Goal: Task Accomplishment & Management: Use online tool/utility

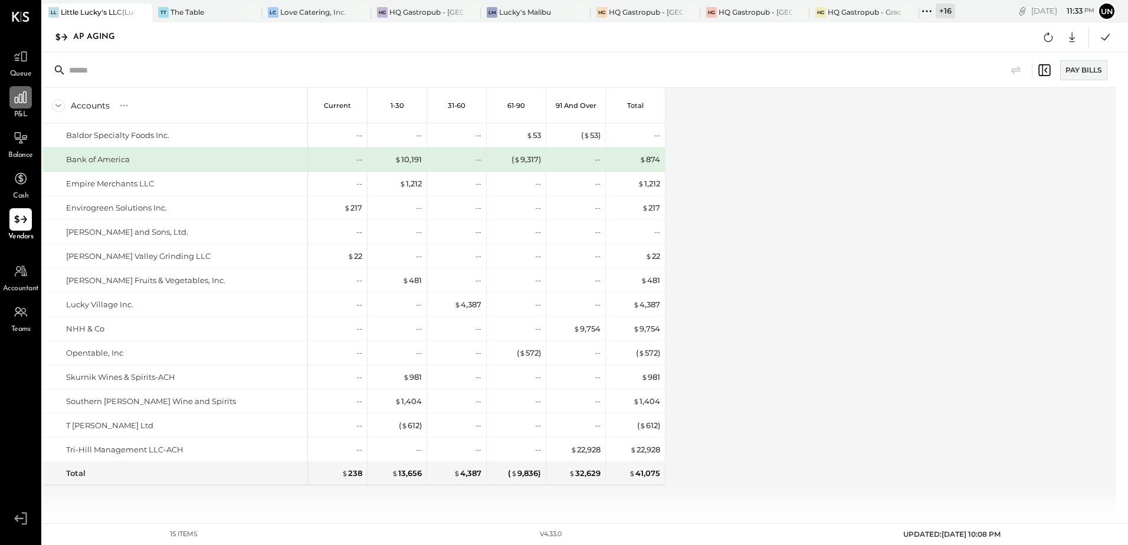
click at [18, 108] on div at bounding box center [20, 97] width 22 height 22
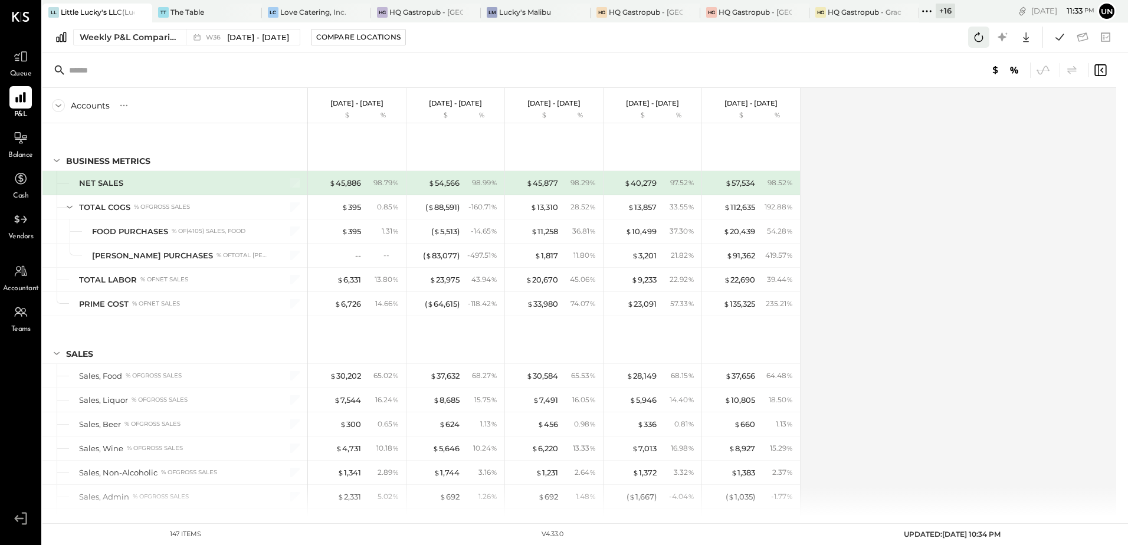
click at [972, 40] on icon at bounding box center [978, 36] width 15 height 15
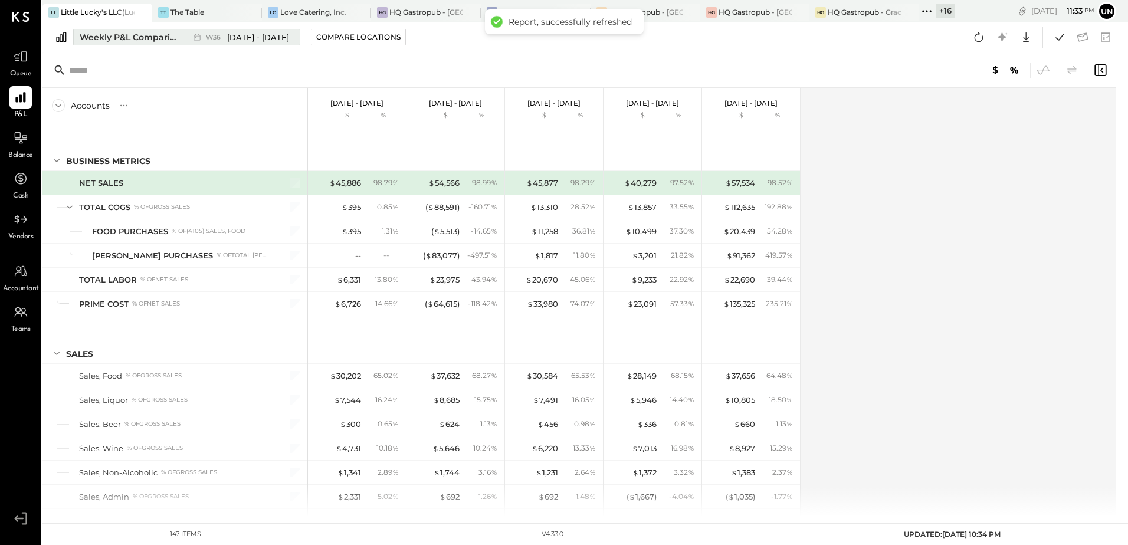
click at [126, 40] on div "Weekly P&L Comparison" at bounding box center [129, 37] width 99 height 12
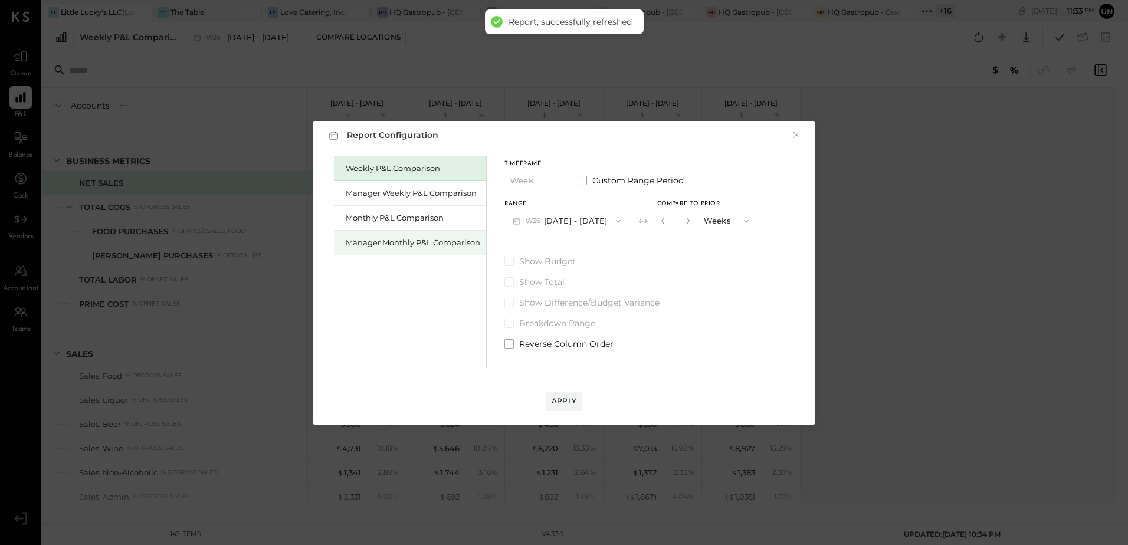
click at [378, 242] on div "Manager Monthly P&L Comparison" at bounding box center [413, 242] width 134 height 11
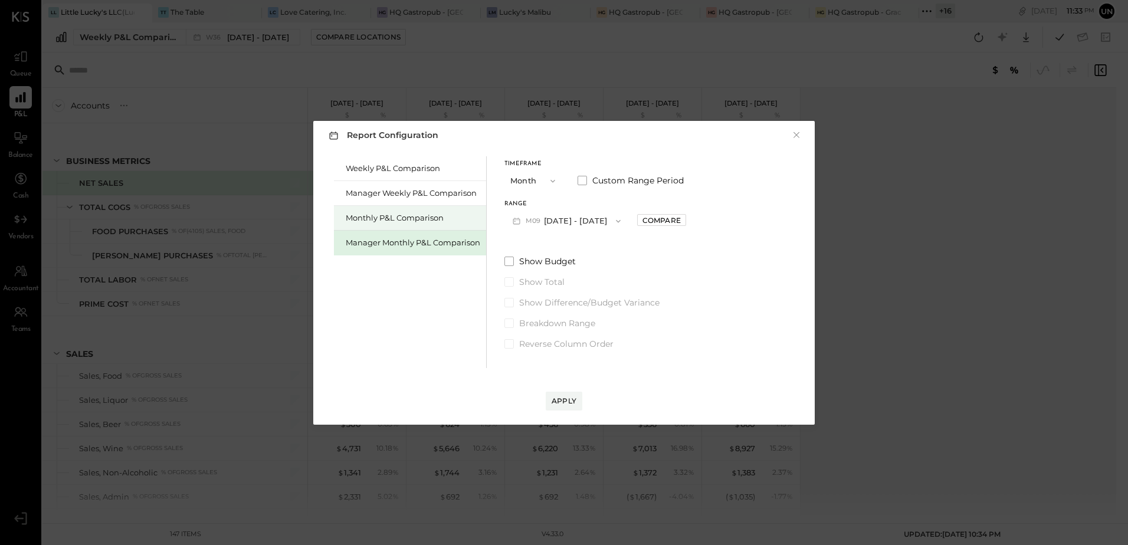
click at [388, 216] on div "Monthly P&L Comparison" at bounding box center [413, 217] width 134 height 11
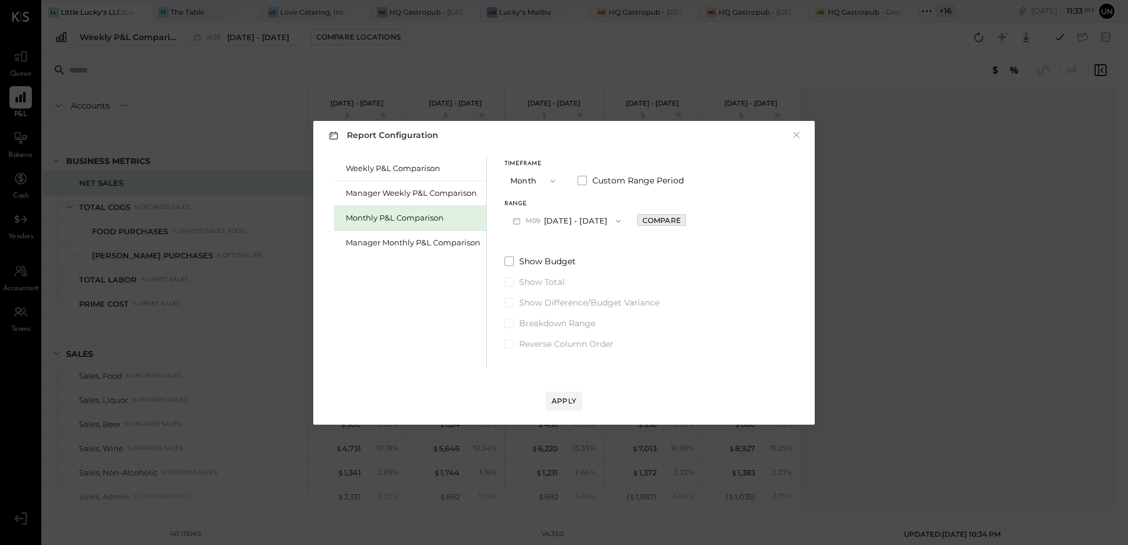
click at [659, 222] on div "Compare" at bounding box center [661, 220] width 38 height 10
click at [684, 221] on icon "button" at bounding box center [687, 220] width 7 height 7
type input "*"
click at [572, 398] on div "Apply" at bounding box center [563, 401] width 25 height 10
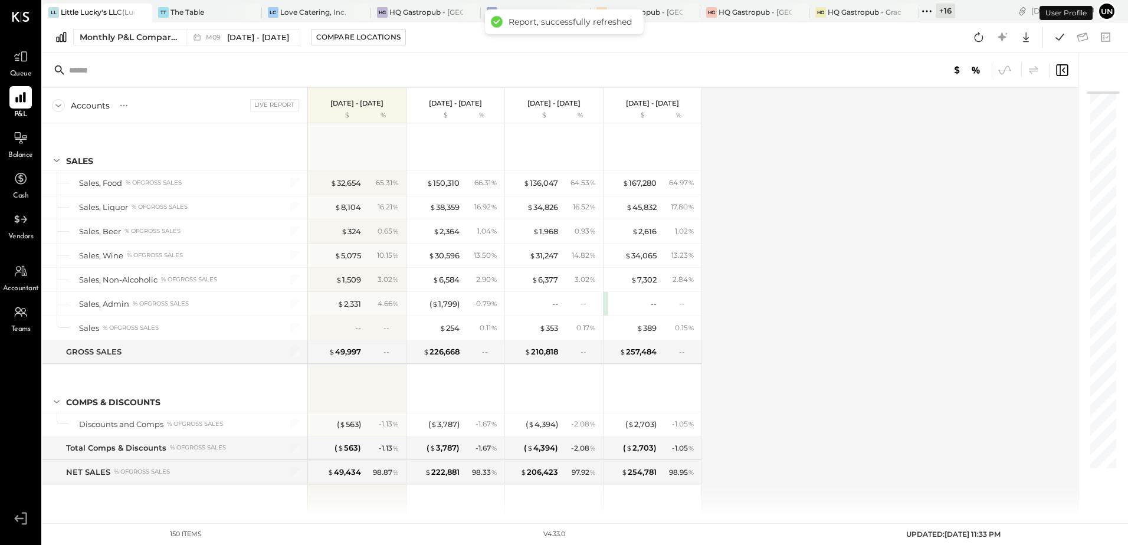
click at [817, 239] on div "Accounts S % GL Live Report [DATE] - [DATE] $ % [DATE] - [DATE] $ % [DATE] - [D…" at bounding box center [560, 302] width 1037 height 428
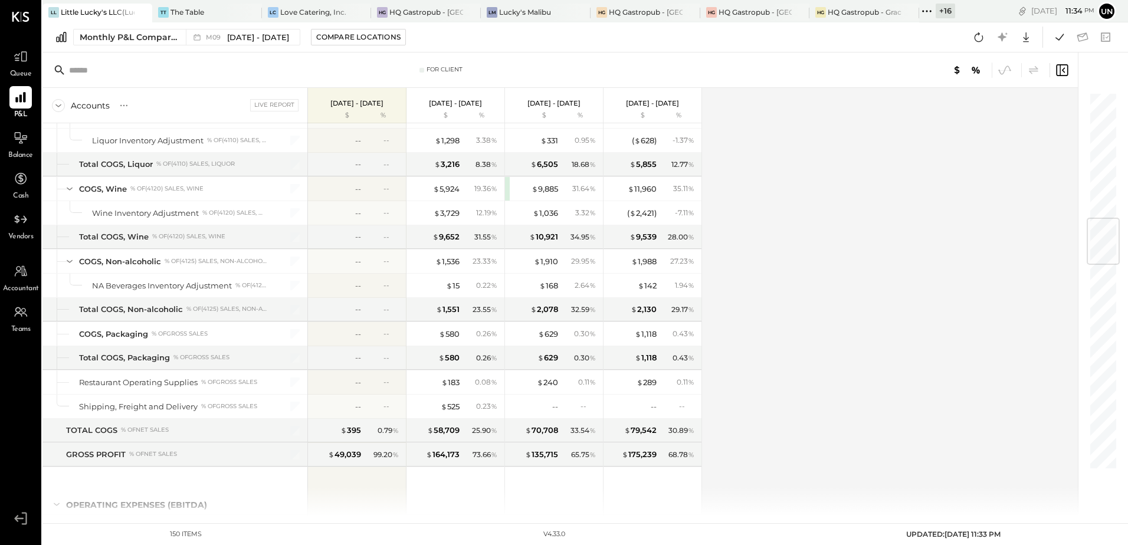
scroll to position [1062, 0]
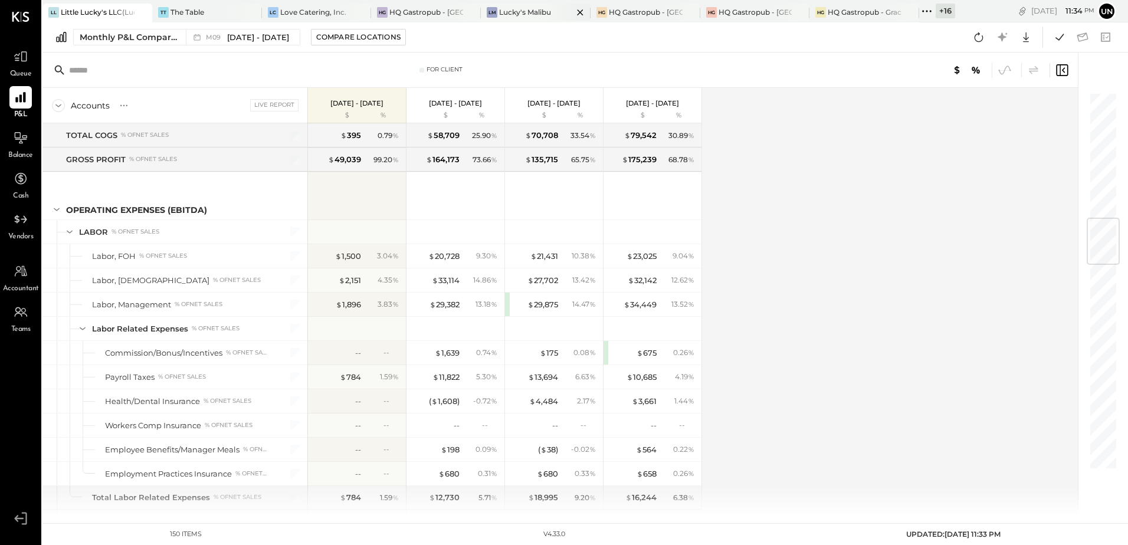
click at [544, 11] on div "Lucky's Malibu" at bounding box center [525, 12] width 52 height 10
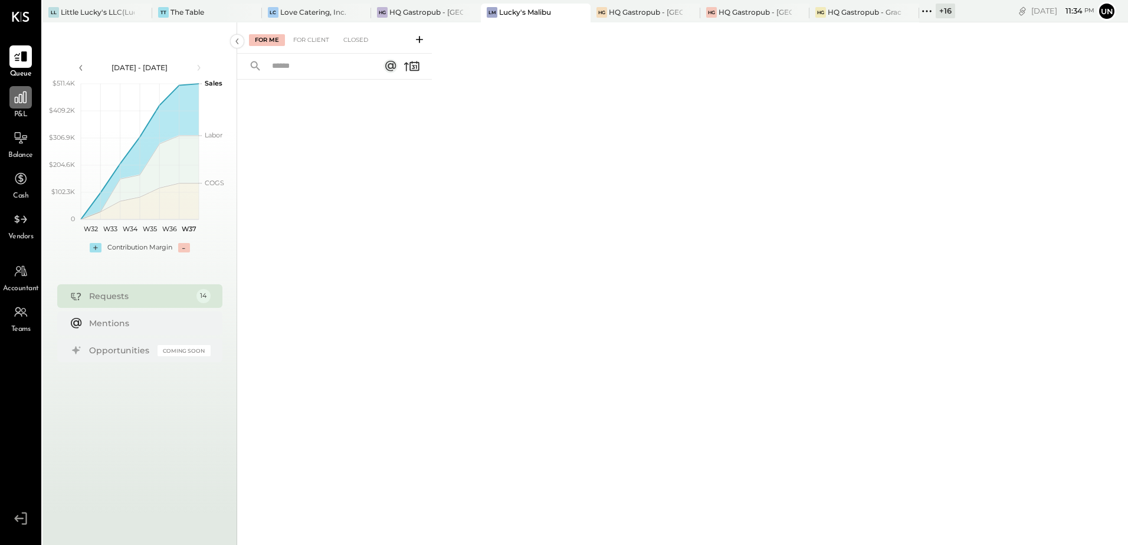
click at [19, 103] on icon at bounding box center [20, 97] width 15 height 15
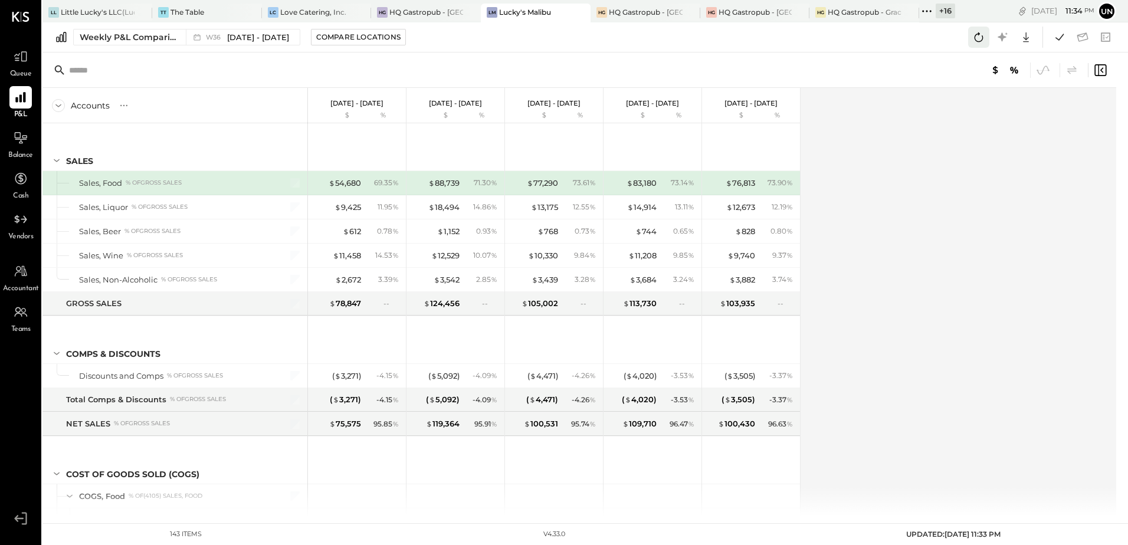
click at [983, 44] on icon at bounding box center [978, 36] width 15 height 15
click at [1014, 242] on div "Accounts S % GL [DATE] - [DATE] $ % [DATE] - [DATE] $ % [DATE] - [DATE] $ % [DA…" at bounding box center [579, 302] width 1075 height 428
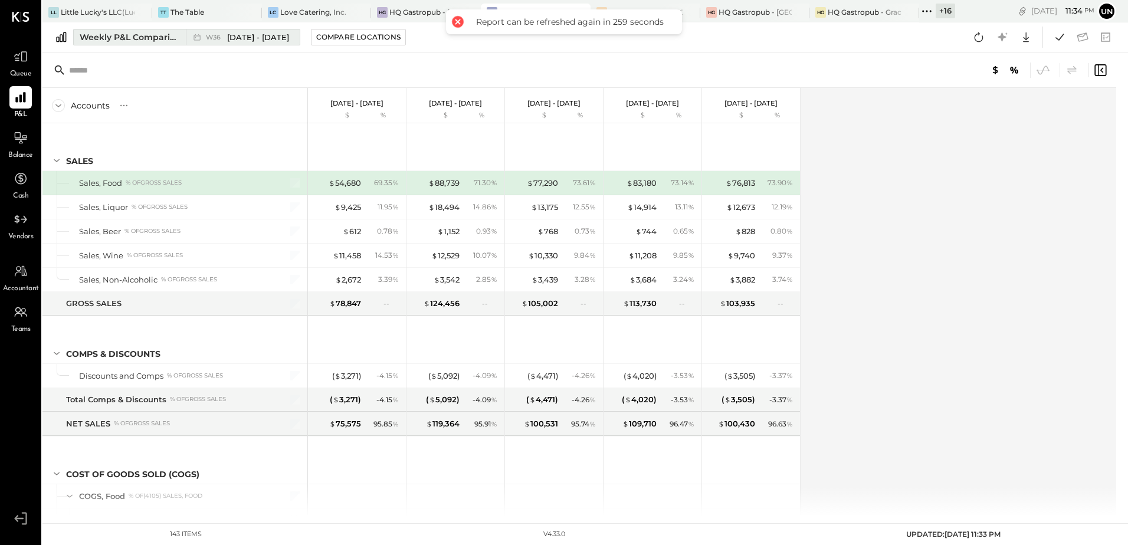
click at [127, 36] on div "Weekly P&L Comparison" at bounding box center [129, 37] width 99 height 12
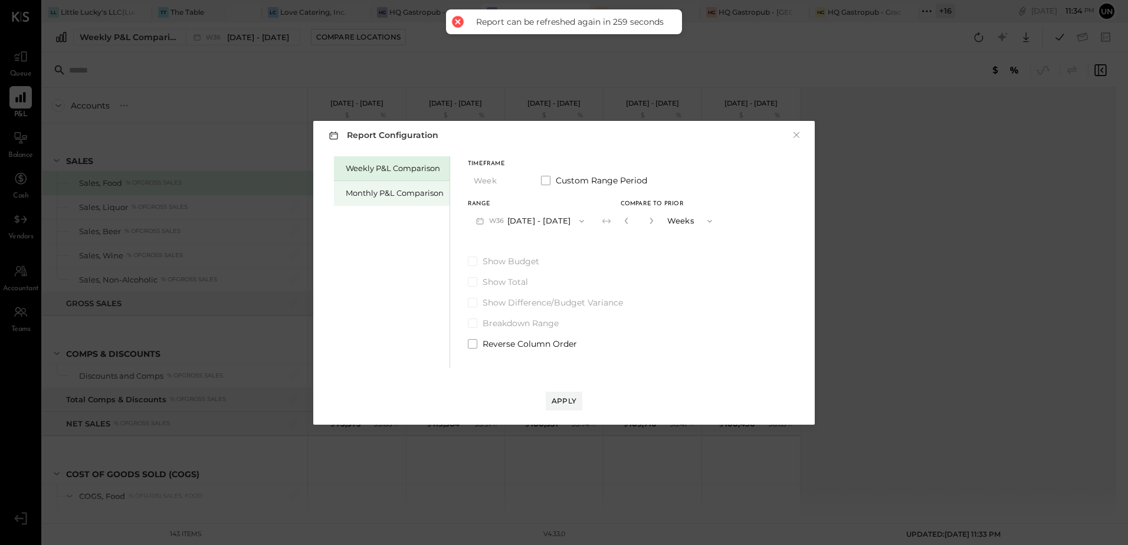
click at [380, 196] on div "Monthly P&L Comparison" at bounding box center [395, 193] width 98 height 11
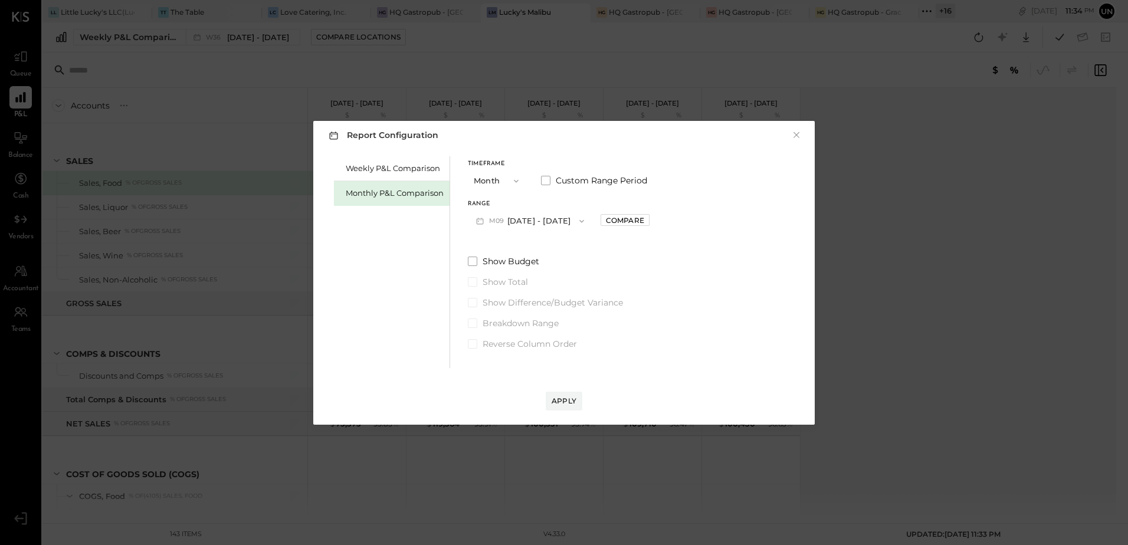
click at [649, 222] on div "Weekly P&L Comparison Monthly P&L Comparison Timeframe Month Custom Range Perio…" at bounding box center [564, 260] width 478 height 215
click at [635, 222] on div "Compare" at bounding box center [625, 220] width 38 height 10
click at [699, 222] on span "button" at bounding box center [706, 220] width 15 height 9
click at [648, 222] on icon "button" at bounding box center [651, 220] width 7 height 7
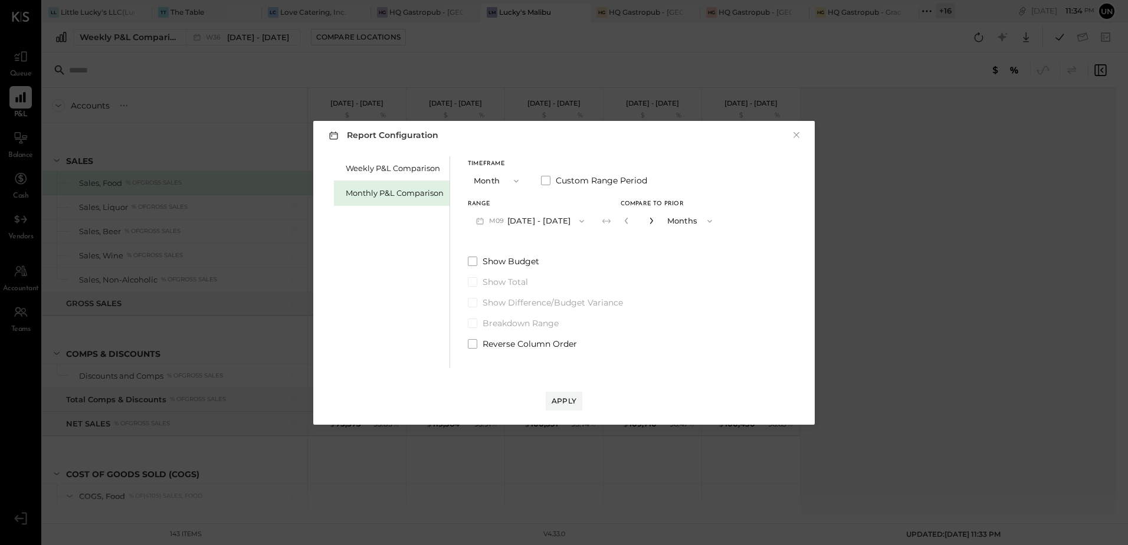
type input "*"
click at [562, 399] on div "Apply" at bounding box center [563, 401] width 25 height 10
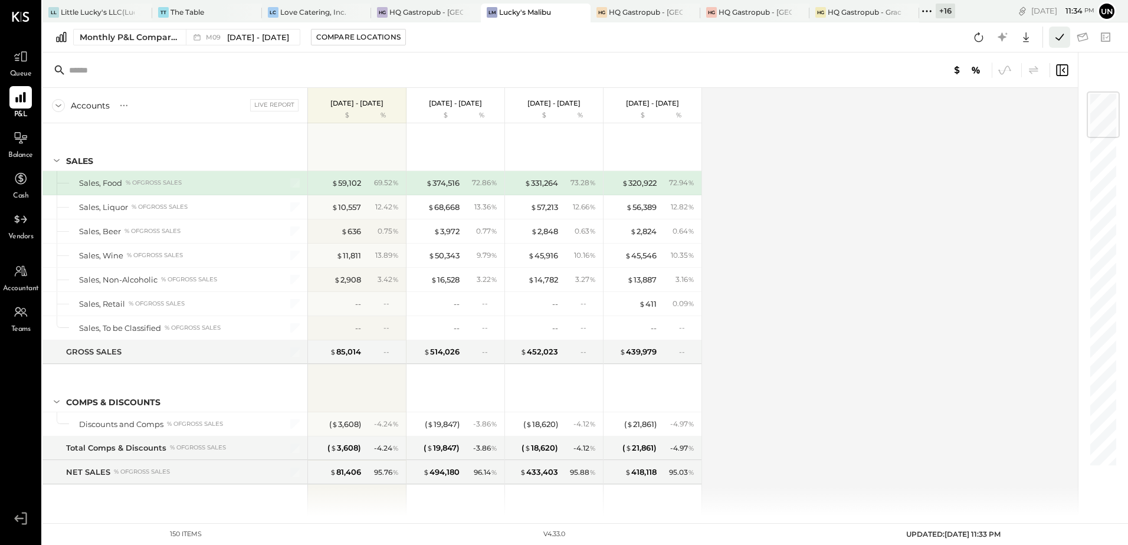
click at [1056, 29] on button at bounding box center [1059, 37] width 21 height 21
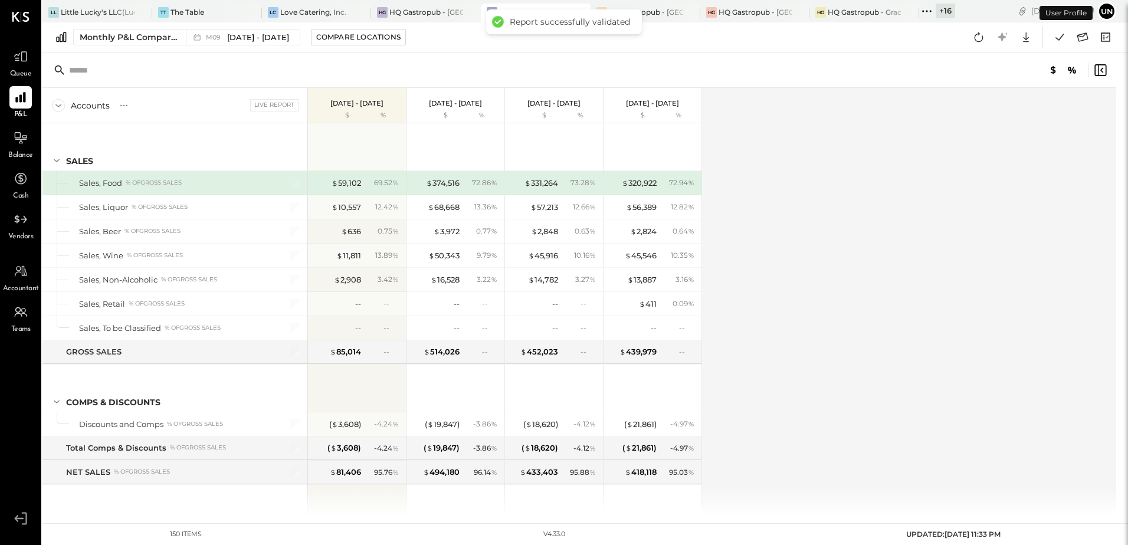
click at [1057, 38] on div "Validation results Report created: [DATE] 23:34:59 Suggestions: none Results: 0…" at bounding box center [564, 272] width 1128 height 545
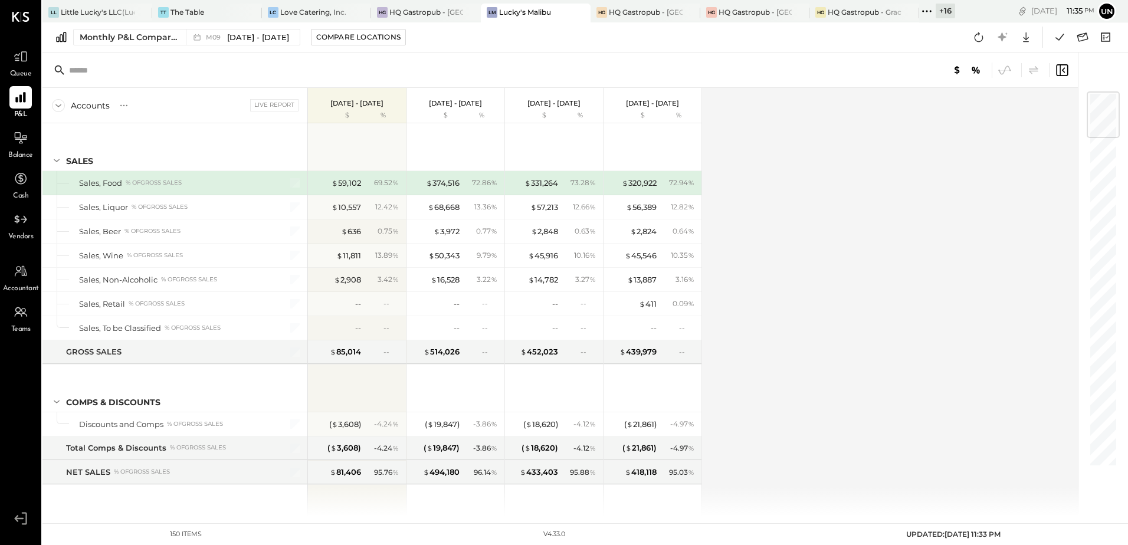
click at [1059, 41] on icon at bounding box center [1059, 36] width 15 height 15
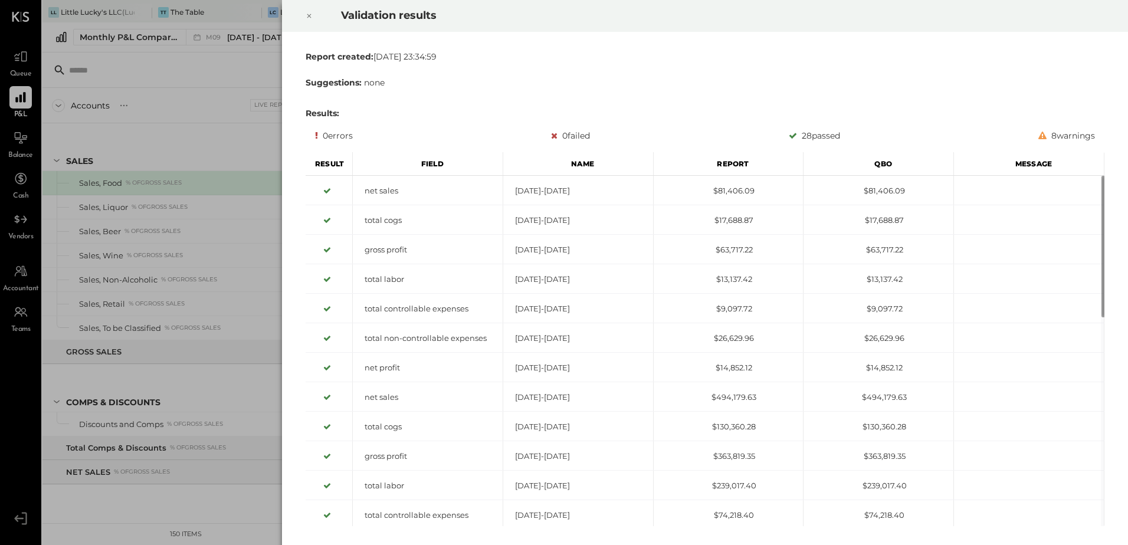
click at [310, 16] on icon at bounding box center [309, 16] width 7 height 14
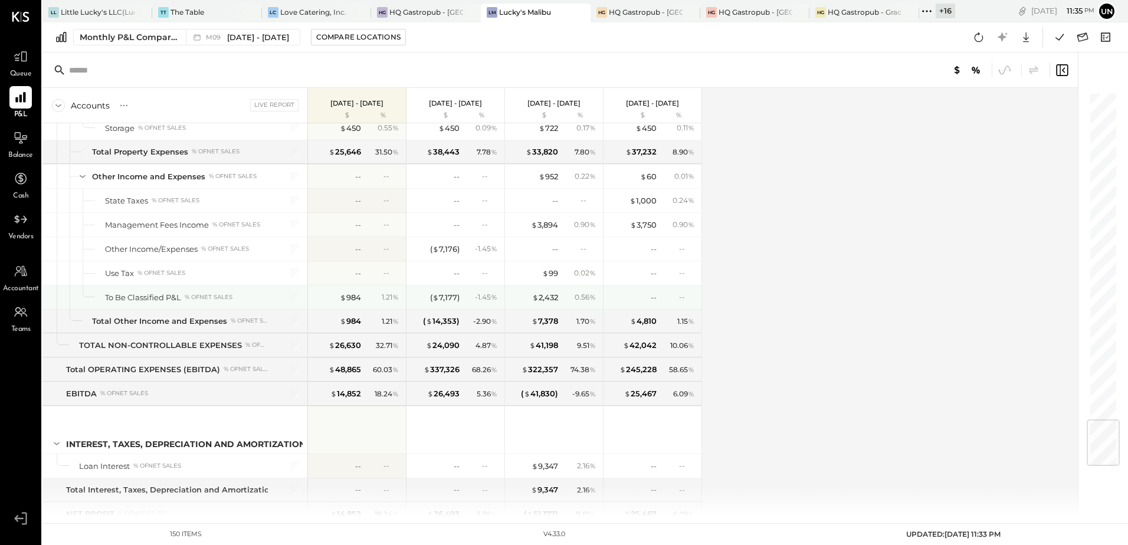
scroll to position [2752, 0]
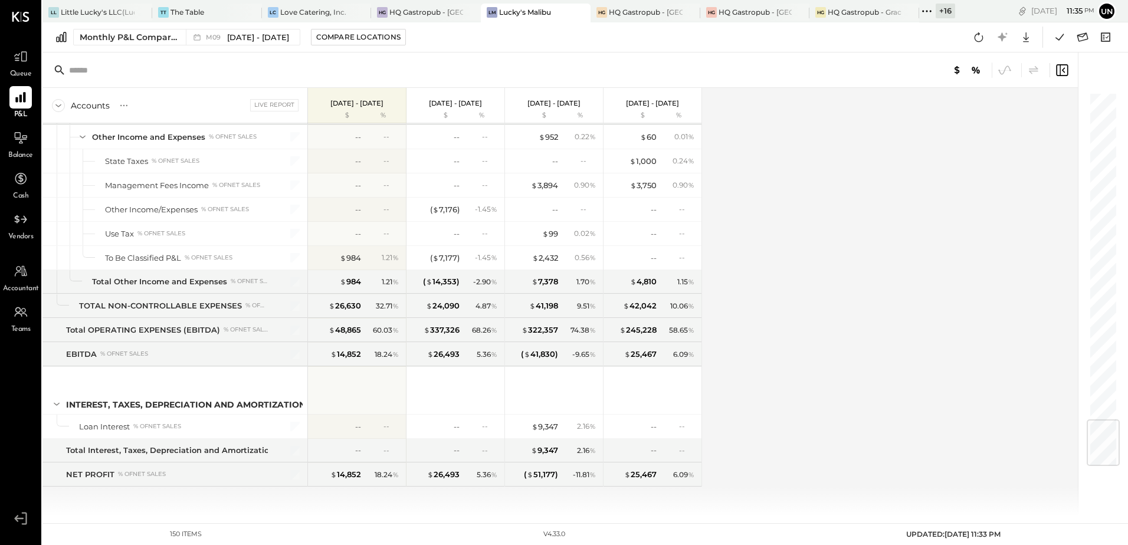
click at [866, 282] on div "Accounts S % GL Live Report [DATE] - [DATE] $ % [DATE] - [DATE] $ % [DATE] - [D…" at bounding box center [560, 302] width 1037 height 428
click at [827, 379] on div "Accounts S % GL Live Report [DATE] - [DATE] $ % [DATE] - [DATE] $ % [DATE] - [D…" at bounding box center [560, 302] width 1037 height 428
click at [854, 313] on div "Accounts S % GL Live Report [DATE] - [DATE] $ % [DATE] - [DATE] $ % [DATE] - [D…" at bounding box center [560, 302] width 1037 height 428
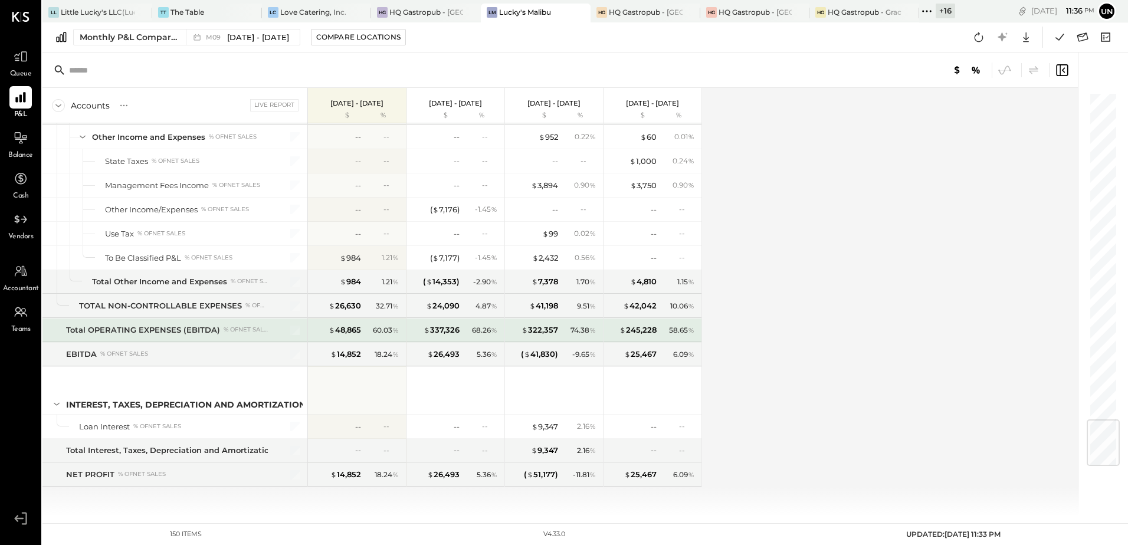
scroll to position [2634, 0]
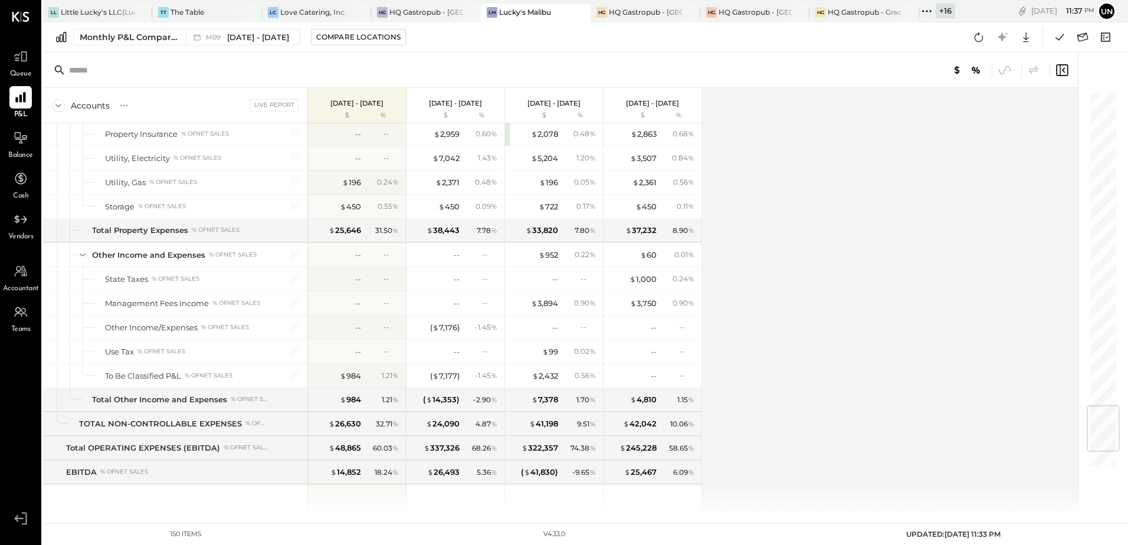
click at [755, 312] on div "Accounts S % GL Live Report [DATE] - [DATE] $ % [DATE] - [DATE] $ % [DATE] - [D…" at bounding box center [560, 302] width 1037 height 428
click at [803, 323] on div "Accounts S % GL Live Report [DATE] - [DATE] $ % [DATE] - [DATE] $ % [DATE] - [D…" at bounding box center [560, 302] width 1037 height 428
click at [978, 40] on icon at bounding box center [978, 36] width 15 height 15
click at [948, 269] on div "Accounts S % GL Live Report [DATE] - [DATE] $ % [DATE] - [DATE] $ % [DATE] - [D…" at bounding box center [560, 302] width 1037 height 428
click at [1053, 44] on icon at bounding box center [1059, 36] width 15 height 15
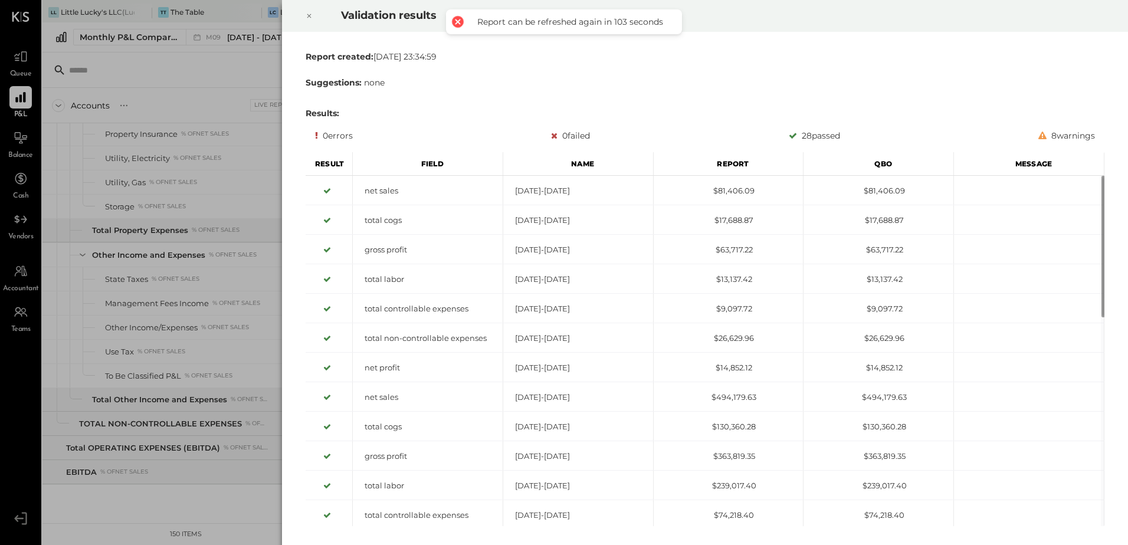
click at [308, 18] on icon at bounding box center [309, 16] width 7 height 14
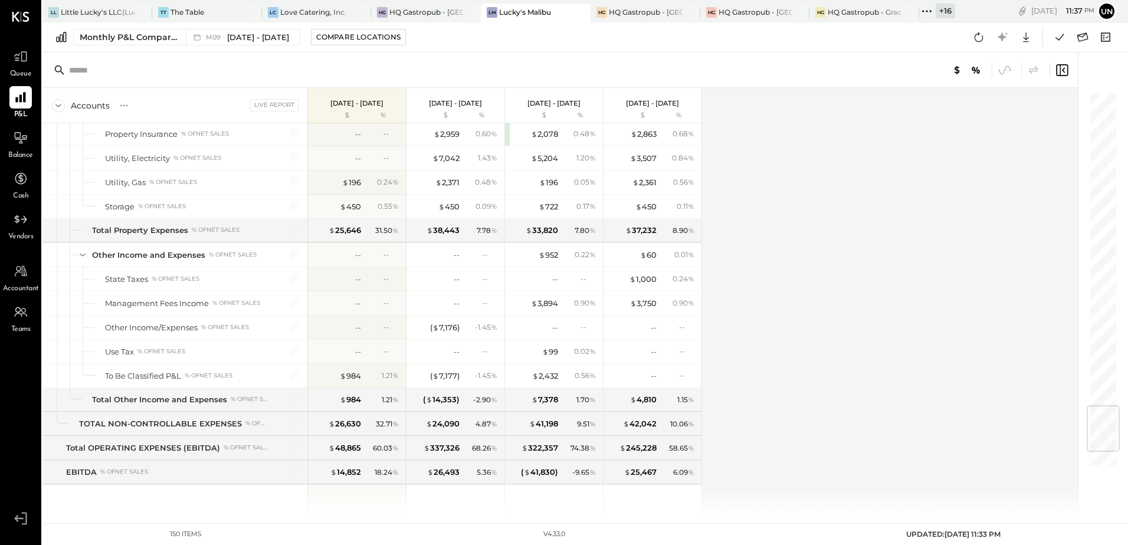
click at [881, 162] on div "Accounts S % GL Live Report [DATE] - [DATE] $ % [DATE] - [DATE] $ % [DATE] - [D…" at bounding box center [560, 302] width 1037 height 428
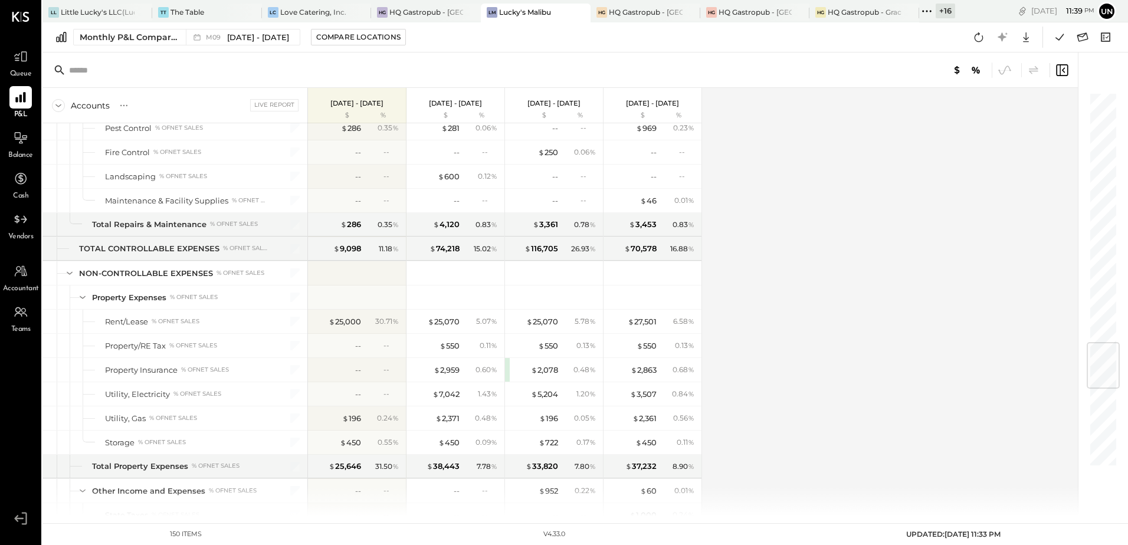
scroll to position [2104, 0]
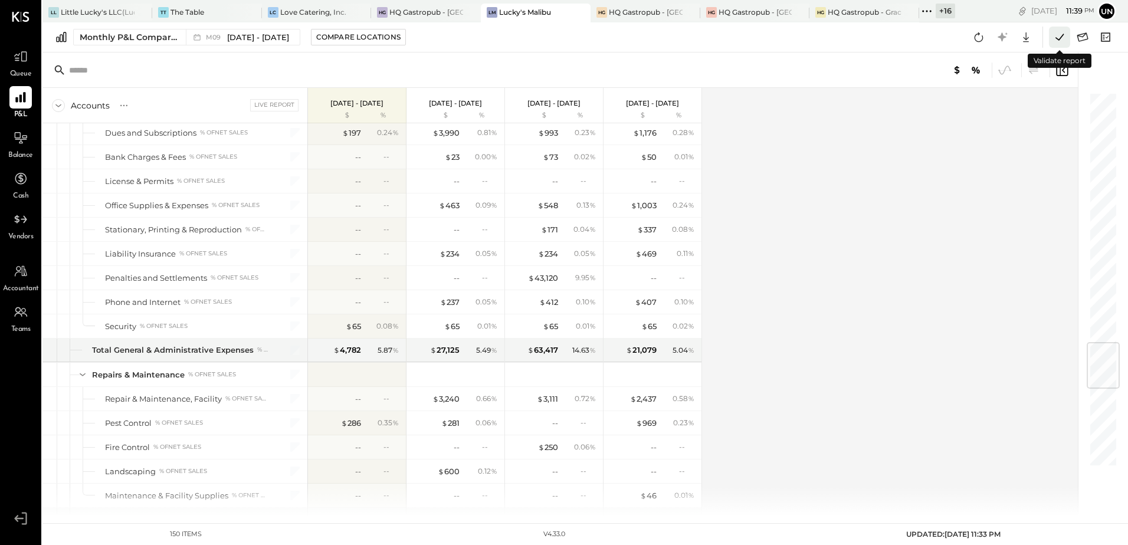
click at [1055, 37] on icon at bounding box center [1059, 36] width 15 height 15
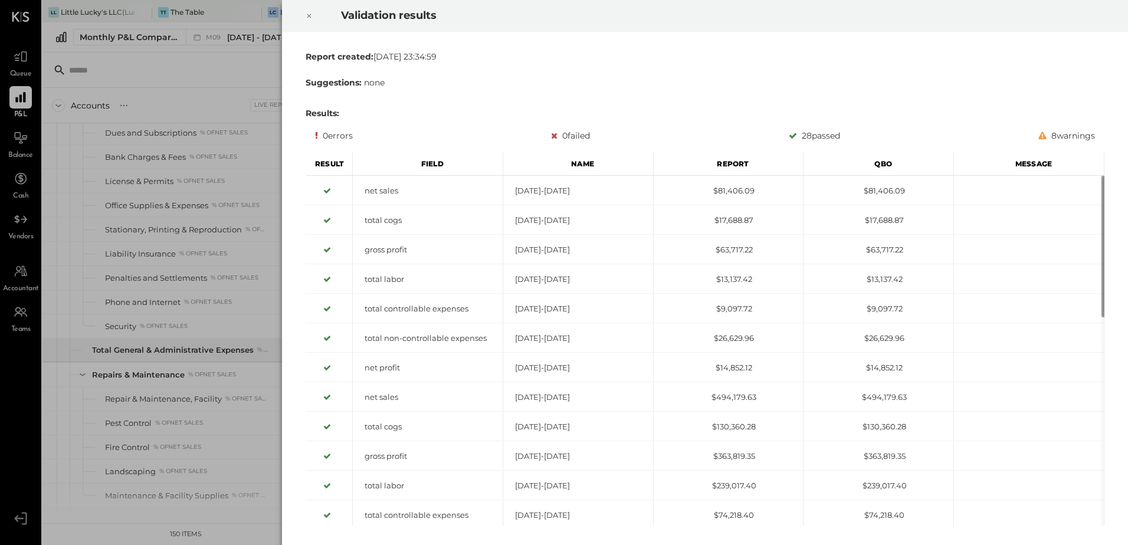
click at [308, 15] on icon at bounding box center [309, 16] width 4 height 4
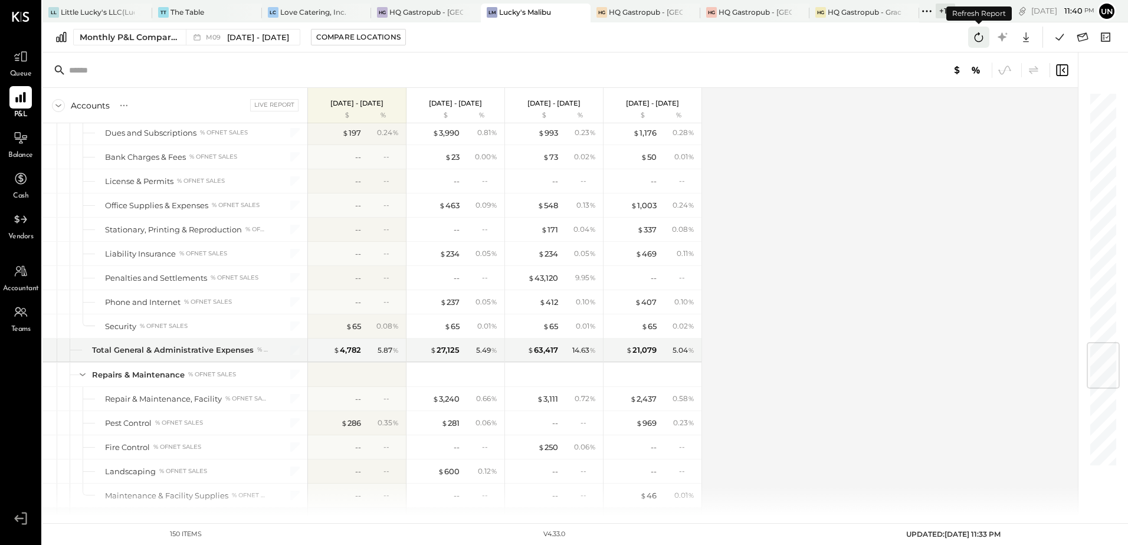
click at [974, 40] on icon at bounding box center [978, 36] width 15 height 15
click at [918, 162] on div "Accounts S % GL Live Report [DATE] - [DATE] $ % [DATE] - [DATE] $ % [DATE] - [D…" at bounding box center [560, 302] width 1037 height 428
click at [1056, 38] on icon at bounding box center [1059, 37] width 8 height 6
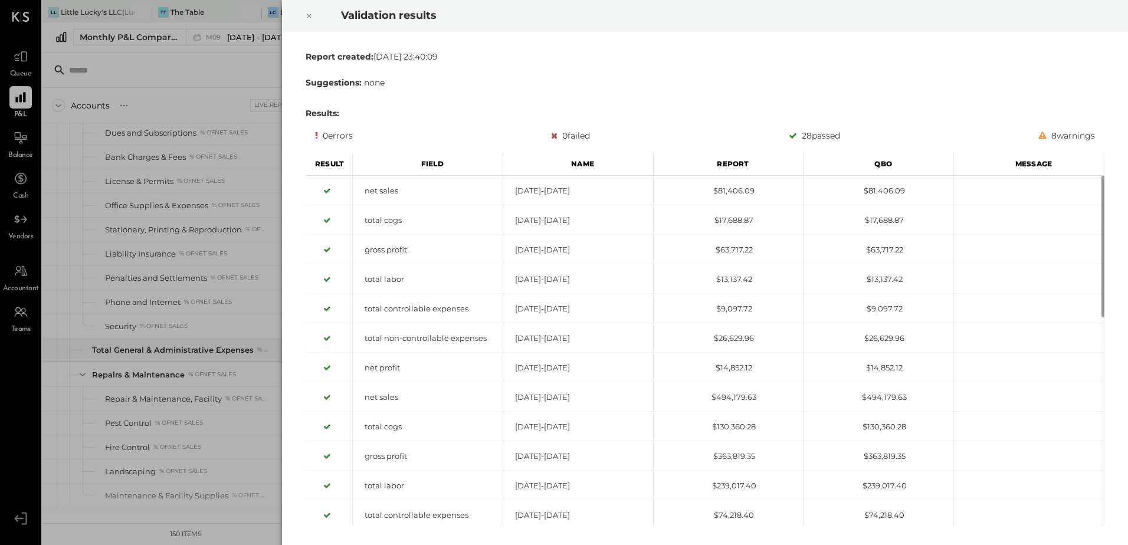
click at [307, 20] on icon at bounding box center [309, 16] width 7 height 14
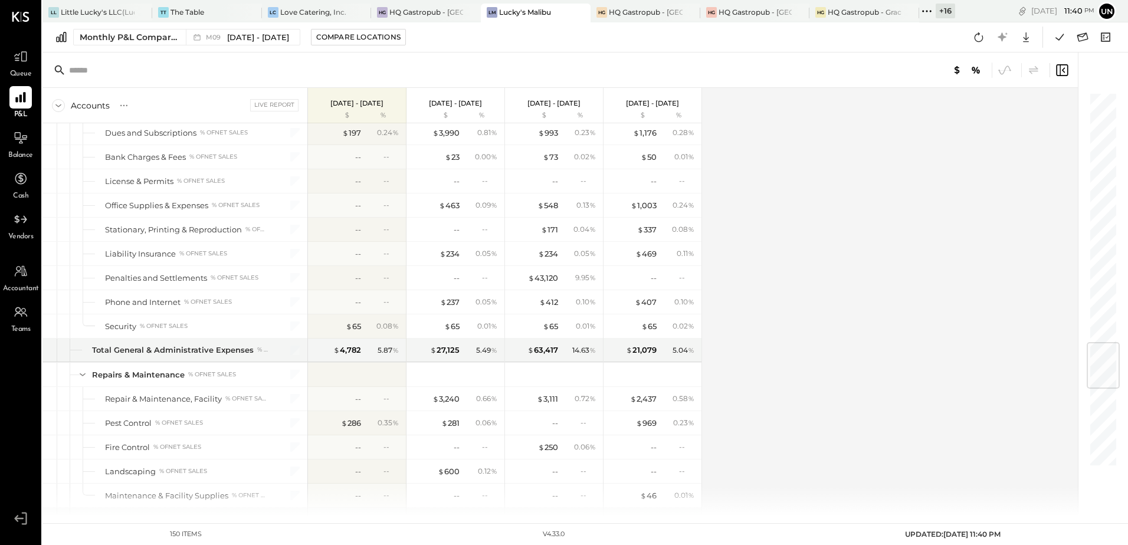
click at [877, 167] on div "Accounts S % GL Live Report [DATE] - [DATE] $ % [DATE] - [DATE] $ % [DATE] - [D…" at bounding box center [560, 302] width 1037 height 428
click at [841, 213] on div "Accounts S % GL Live Report [DATE] - [DATE] $ % [DATE] - [DATE] $ % [DATE] - [D…" at bounding box center [560, 302] width 1037 height 428
click at [848, 308] on div "Accounts S % GL Live Report [DATE] - [DATE] $ % [DATE] - [DATE] $ % [DATE] - [D…" at bounding box center [560, 302] width 1037 height 428
click at [1083, 40] on icon at bounding box center [1082, 36] width 15 height 15
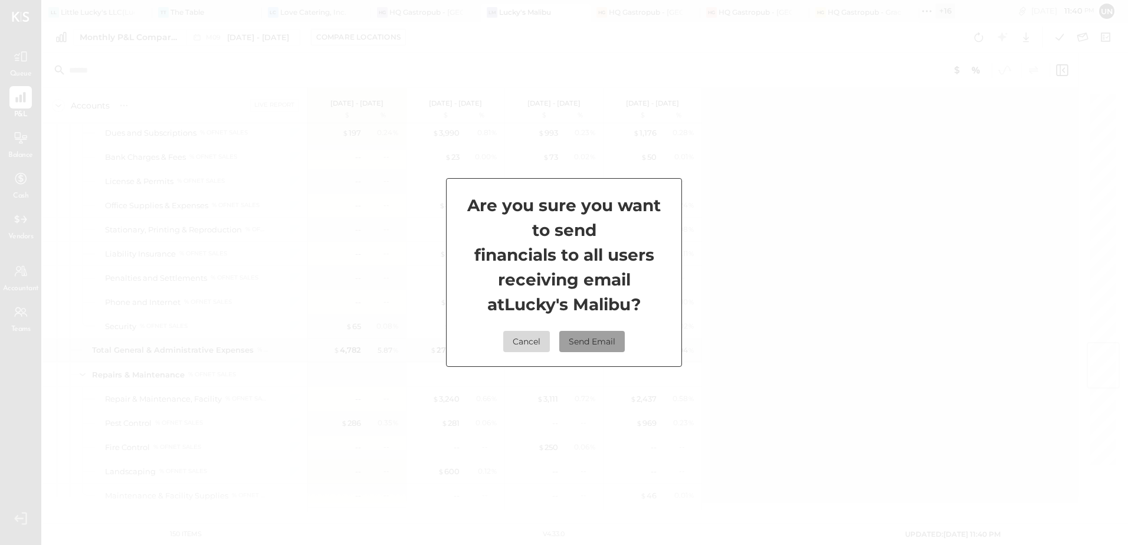
click at [580, 336] on button "Send Email" at bounding box center [591, 341] width 65 height 21
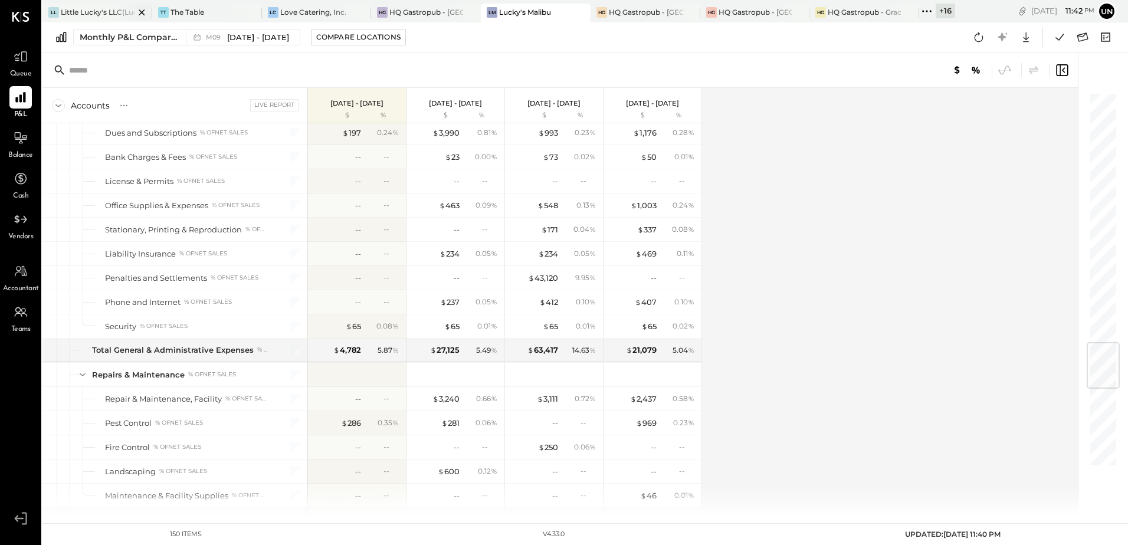
click at [117, 9] on div at bounding box center [131, 12] width 41 height 17
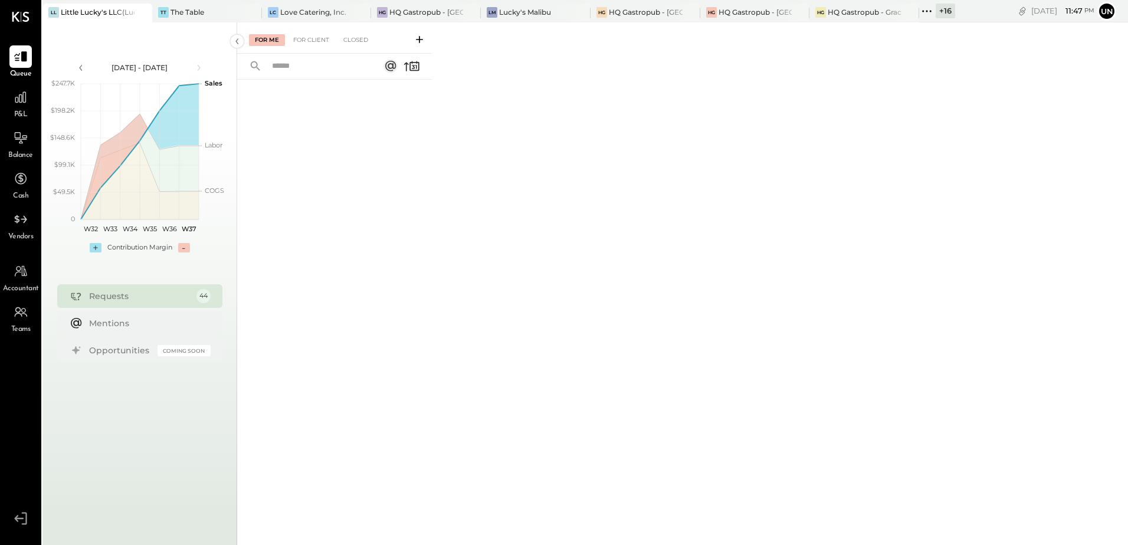
click at [13, 118] on div "P&L" at bounding box center [20, 103] width 22 height 34
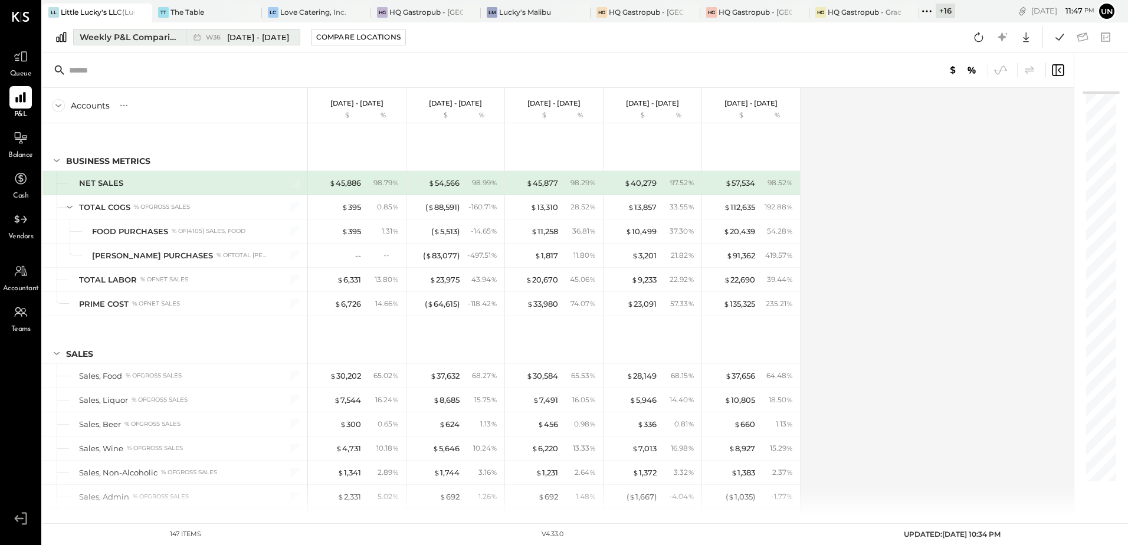
click at [124, 44] on button "Weekly P&L Comparison W36 [DATE] - [DATE]" at bounding box center [186, 37] width 227 height 17
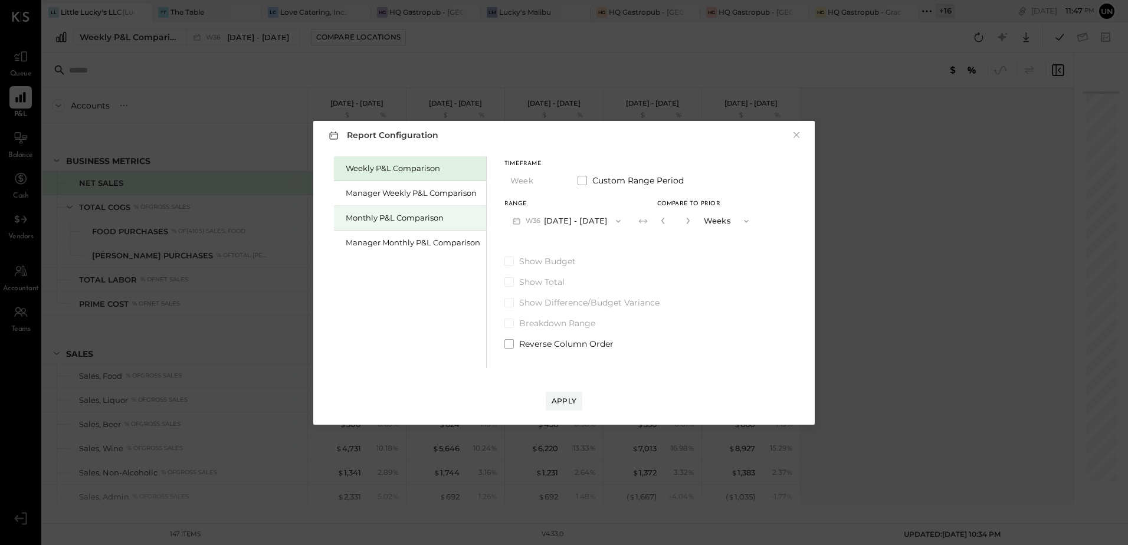
click at [398, 219] on div "Monthly P&L Comparison" at bounding box center [413, 217] width 134 height 11
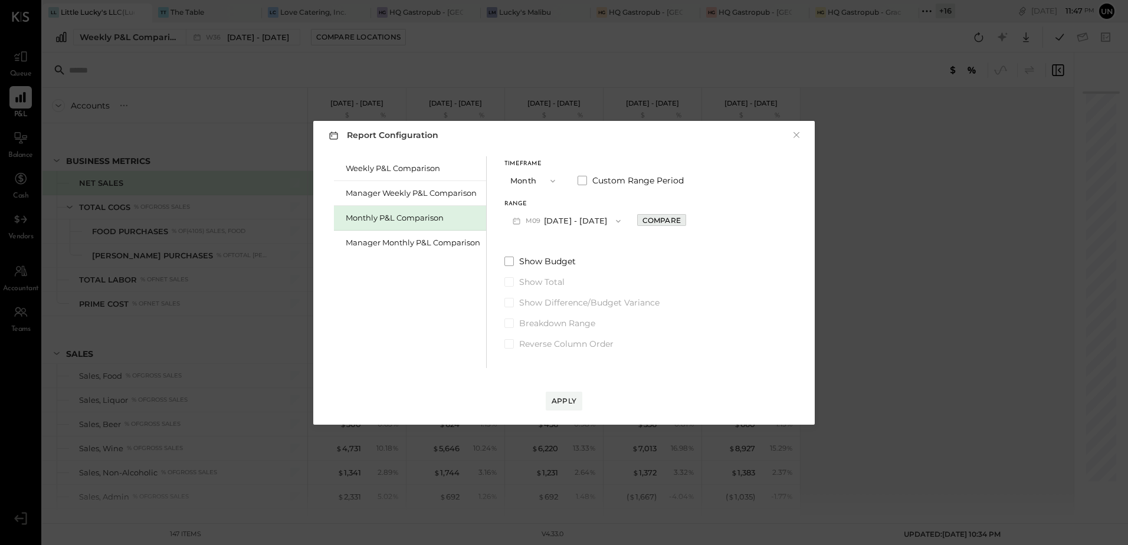
click at [665, 219] on div "Compare" at bounding box center [661, 220] width 38 height 10
click at [684, 222] on icon "button" at bounding box center [687, 220] width 7 height 7
type input "*"
click at [564, 402] on div "Apply" at bounding box center [563, 401] width 25 height 10
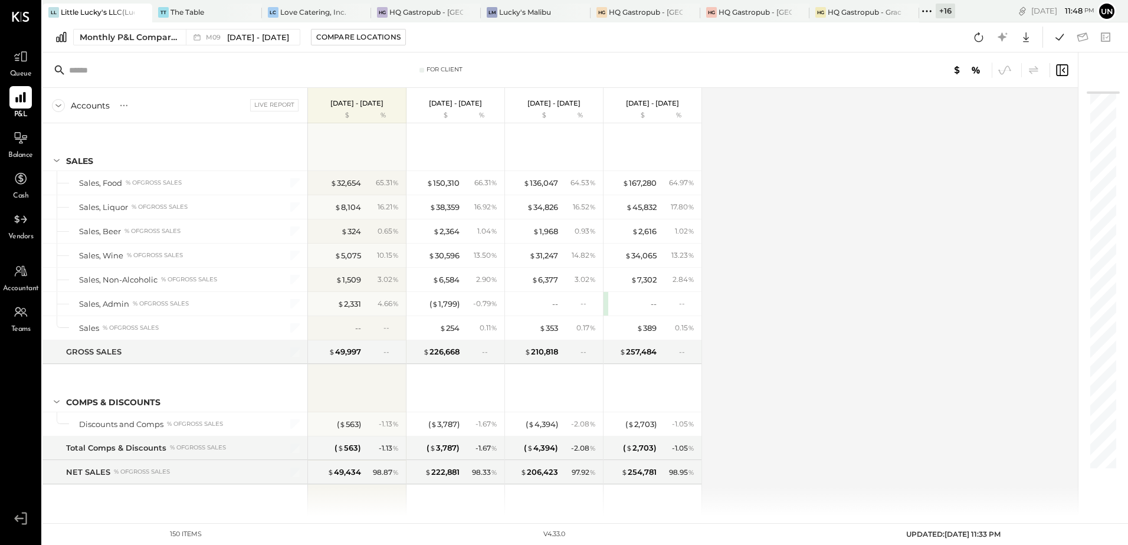
click at [862, 272] on div "Accounts S % GL Live Report [DATE] - [DATE] $ % [DATE] - [DATE] $ % [DATE] - [D…" at bounding box center [560, 302] width 1037 height 428
click at [980, 45] on button at bounding box center [978, 37] width 21 height 21
click at [1063, 32] on icon at bounding box center [1059, 36] width 15 height 15
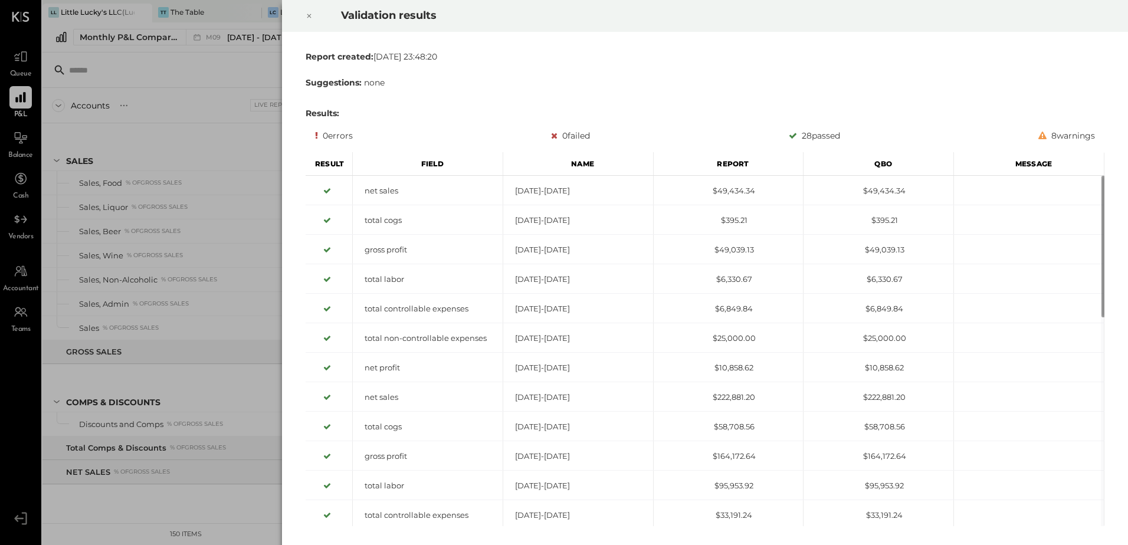
click at [309, 17] on icon at bounding box center [309, 16] width 7 height 14
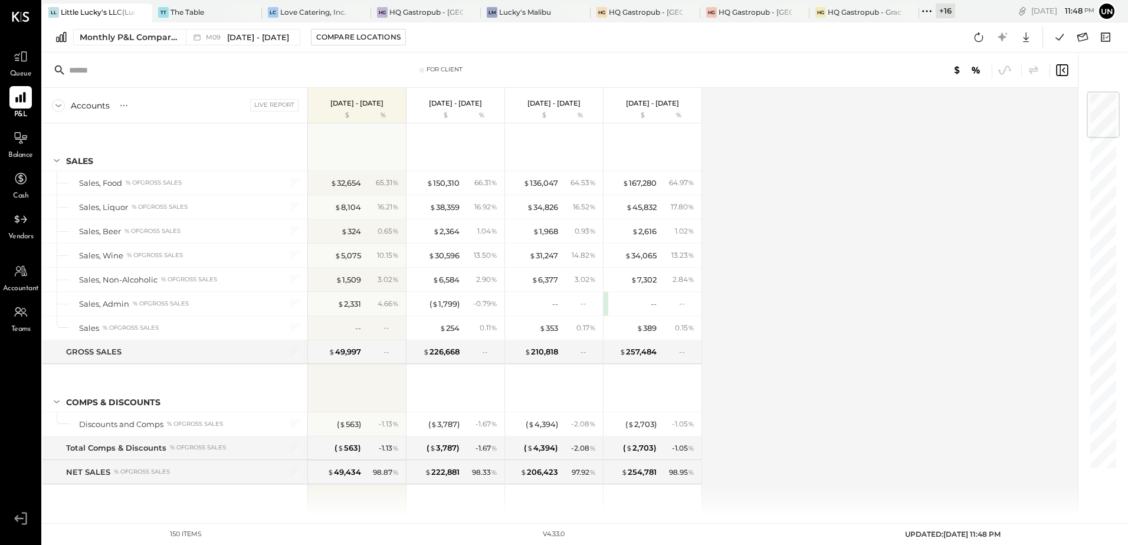
click at [847, 251] on div "Accounts S % GL Live Report [DATE] - [DATE] $ % [DATE] - [DATE] $ % [DATE] - [D…" at bounding box center [560, 302] width 1037 height 428
click at [806, 211] on div "Accounts S % GL Live Report [DATE] - [DATE] $ % [DATE] - [DATE] $ % [DATE] - [D…" at bounding box center [560, 302] width 1037 height 428
click at [852, 298] on div "Accounts S % GL Live Report [DATE] - [DATE] $ % [DATE] - [DATE] $ % [DATE] - [D…" at bounding box center [560, 302] width 1037 height 428
click at [1060, 40] on icon at bounding box center [1059, 36] width 15 height 15
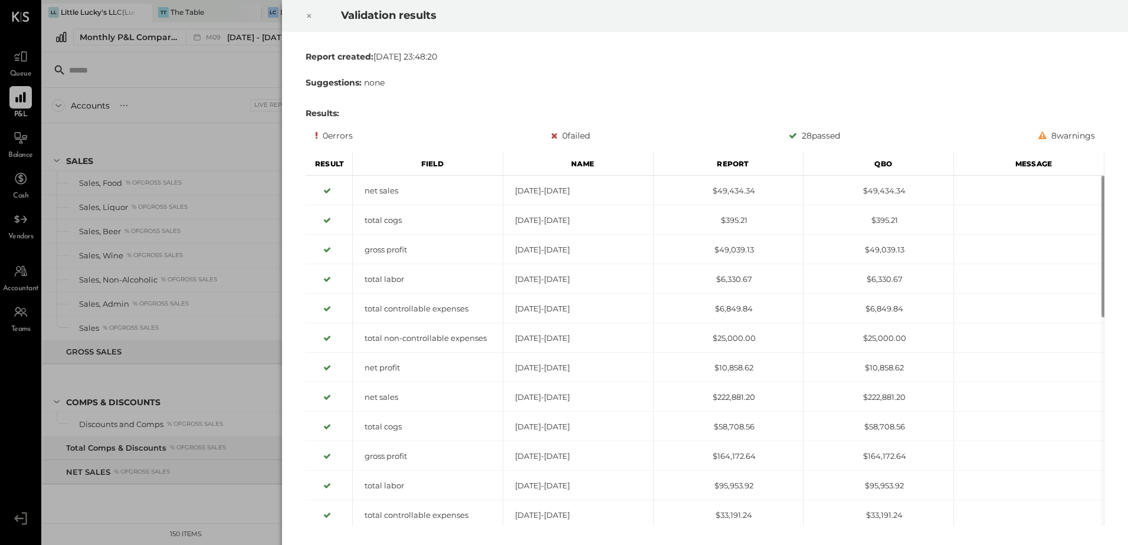
click at [309, 16] on icon at bounding box center [309, 16] width 4 height 4
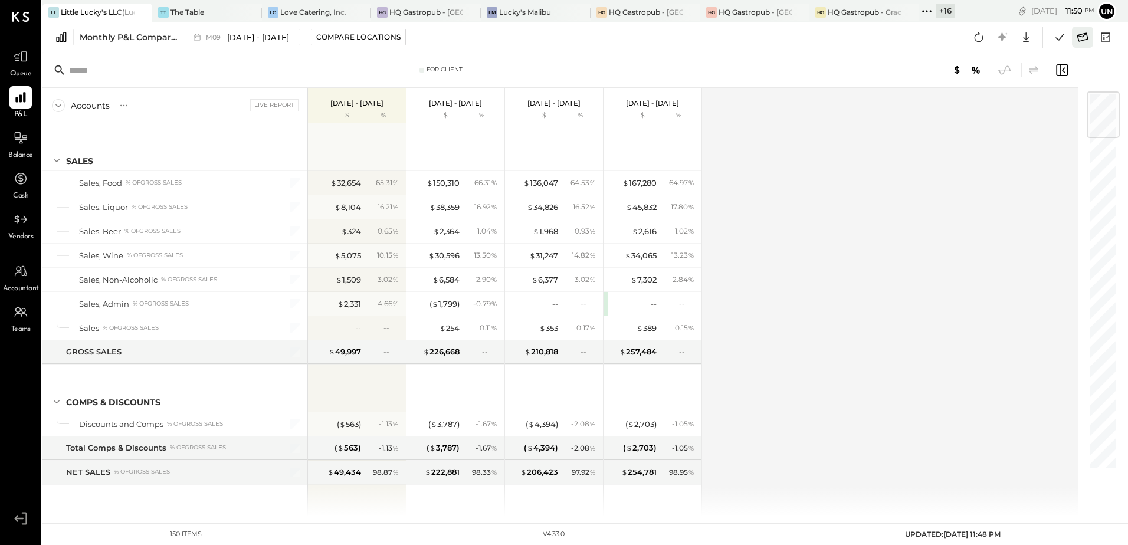
click at [1084, 37] on icon at bounding box center [1082, 36] width 15 height 15
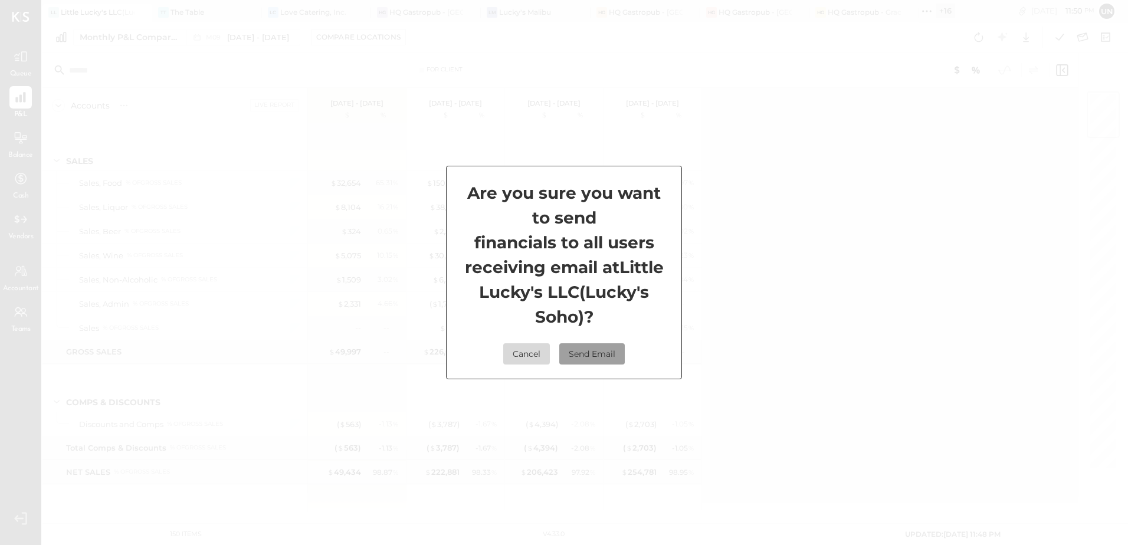
click at [606, 350] on button "Send Email" at bounding box center [591, 353] width 65 height 21
